Goal: Check status: Check status

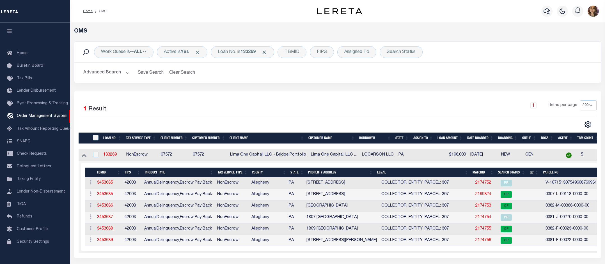
select select "200"
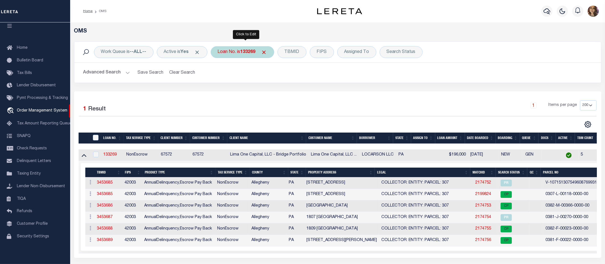
click at [244, 53] on div "Loan No. is 133269" at bounding box center [242, 52] width 63 height 12
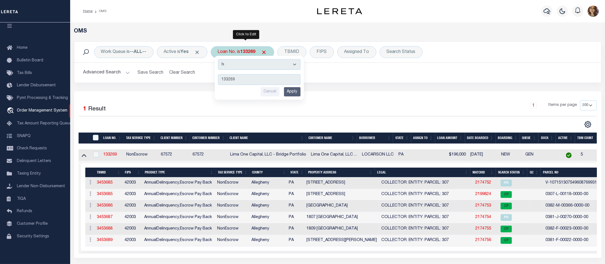
type input "3830121090503"
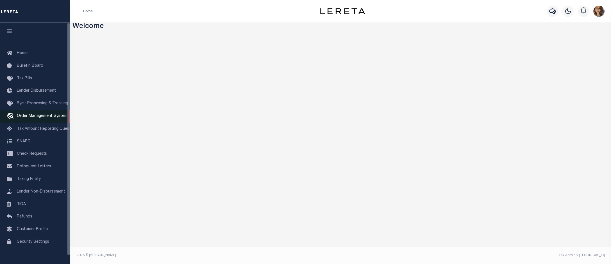
click at [39, 118] on span "Order Management System" at bounding box center [42, 116] width 51 height 4
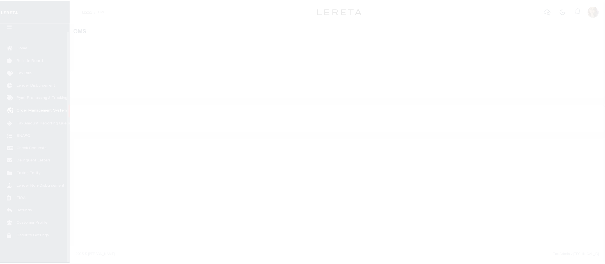
scroll to position [9, 0]
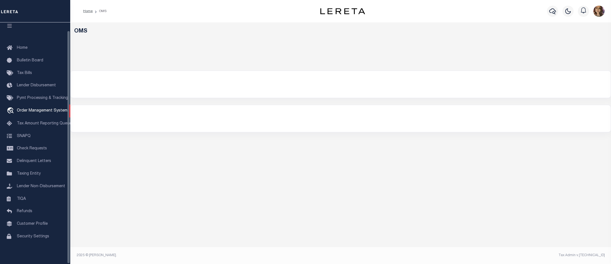
select select "200"
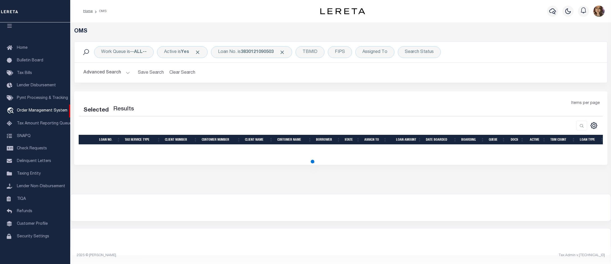
select select "200"
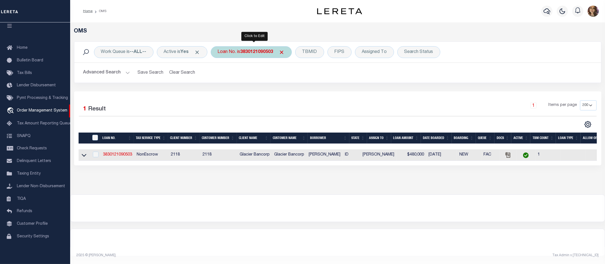
click at [248, 52] on b "3830121090503" at bounding box center [257, 52] width 33 height 4
click at [83, 157] on icon at bounding box center [84, 155] width 5 height 6
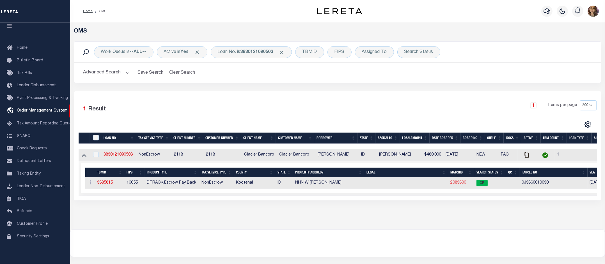
click at [451, 185] on link "2083800" at bounding box center [459, 183] width 16 height 4
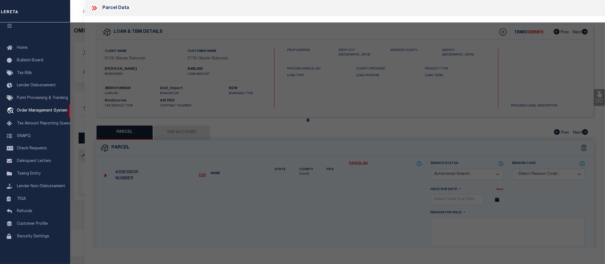
checkbox input "false"
select select "CP"
type input "[PERSON_NAME], [PERSON_NAME]"
select select "AGW"
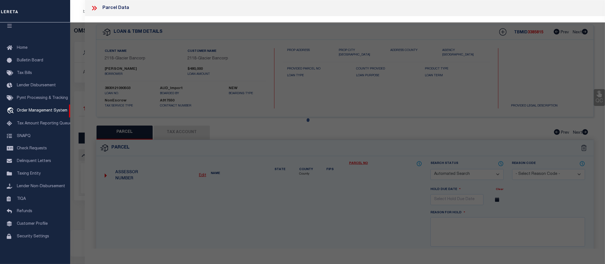
select select
type input "[STREET_ADDRESS][PERSON_NAME]"
checkbox input "false"
type input "POST FALLS ID 83854"
type textarea "[GEOGRAPHIC_DATA], [GEOGRAPHIC_DATA] 1 2450N06W"
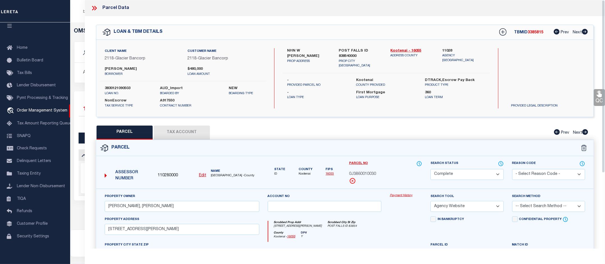
click at [408, 196] on link "Payment History" at bounding box center [406, 196] width 32 height 5
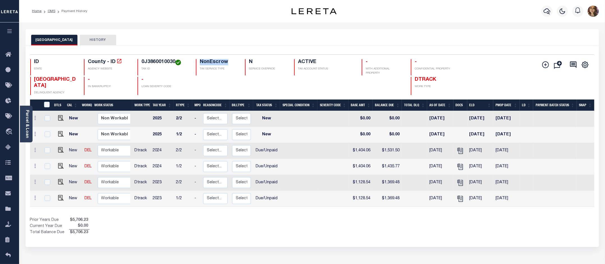
drag, startPoint x: 230, startPoint y: 63, endPoint x: 197, endPoint y: 64, distance: 32.3
click at [197, 64] on div "NonEscrow TAX SERVICE TYPE" at bounding box center [217, 67] width 42 height 16
drag, startPoint x: 150, startPoint y: 152, endPoint x: 167, endPoint y: 152, distance: 17.4
click at [167, 152] on tr "New DEL Non Workable Workable Dtrack 2024 2/2 - Select... Payment Reversal Taxa…" at bounding box center [312, 151] width 565 height 16
drag, startPoint x: 175, startPoint y: 152, endPoint x: 183, endPoint y: 152, distance: 8.7
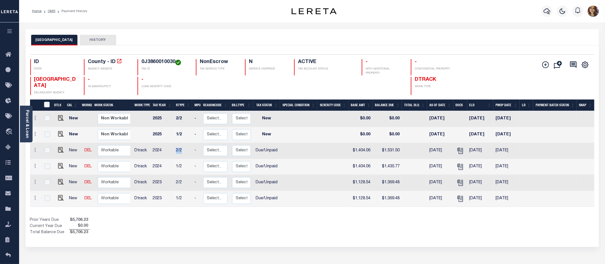
click at [183, 152] on td "2/2" at bounding box center [183, 151] width 19 height 16
checkbox input "true"
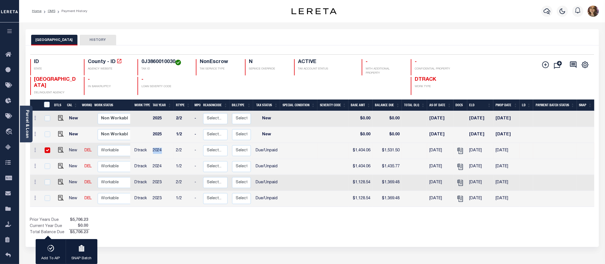
drag, startPoint x: 153, startPoint y: 152, endPoint x: 166, endPoint y: 152, distance: 12.6
click at [166, 152] on td "2024" at bounding box center [162, 151] width 23 height 16
checkbox input "false"
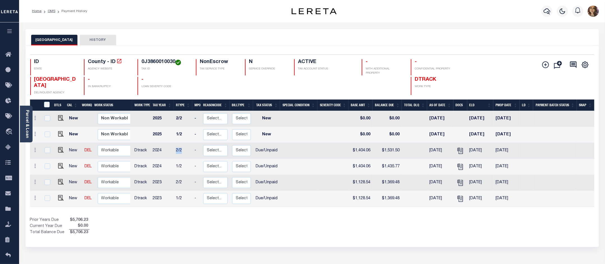
drag, startPoint x: 177, startPoint y: 150, endPoint x: 186, endPoint y: 150, distance: 9.3
click at [186, 150] on td "2/2" at bounding box center [183, 151] width 19 height 16
checkbox input "true"
